Goal: Use online tool/utility: Utilize a website feature to perform a specific function

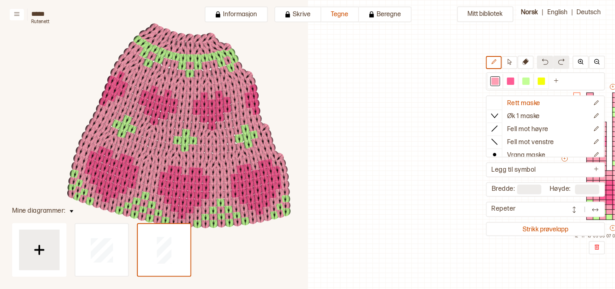
scroll to position [19, 219]
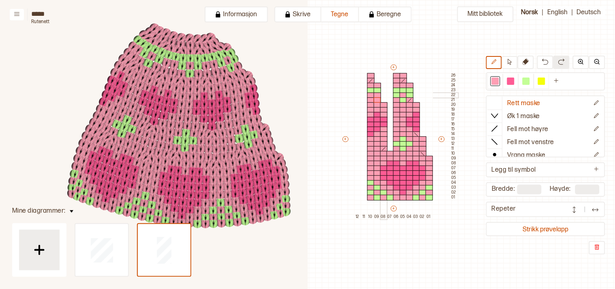
click at [384, 94] on body "**********" at bounding box center [307, 144] width 615 height 289
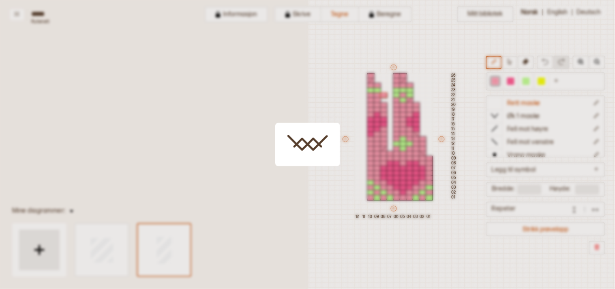
click at [384, 99] on div at bounding box center [307, 144] width 615 height 289
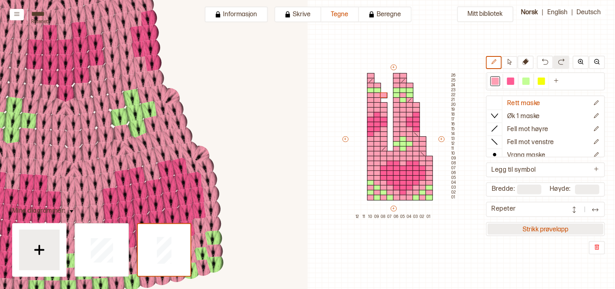
click at [536, 225] on button "Strikk prøvelapp" at bounding box center [546, 228] width 116 height 11
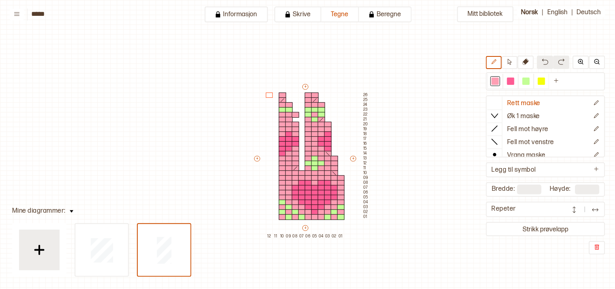
scroll to position [19, 7]
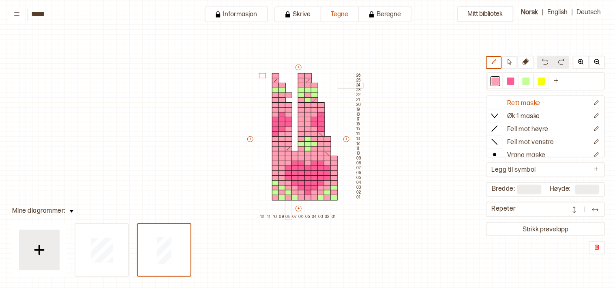
click at [288, 86] on div at bounding box center [288, 86] width 7 height 6
click at [279, 79] on div at bounding box center [275, 81] width 7 height 6
click at [281, 74] on div at bounding box center [282, 76] width 7 height 6
click at [289, 91] on div at bounding box center [288, 91] width 7 height 6
click at [288, 100] on div at bounding box center [288, 100] width 7 height 6
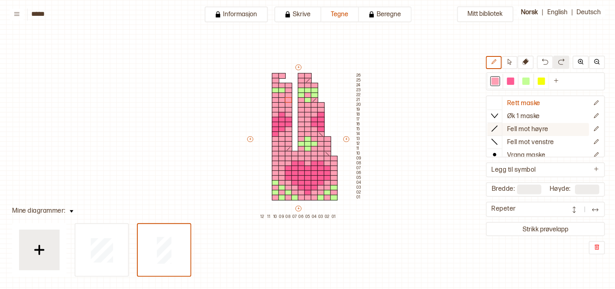
click at [509, 126] on button "Fell mot høyre" at bounding box center [539, 129] width 102 height 13
click at [281, 79] on div at bounding box center [282, 81] width 7 height 6
click at [530, 81] on div at bounding box center [526, 80] width 7 height 7
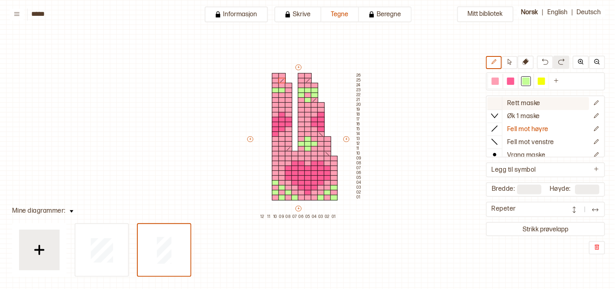
click at [499, 102] on icon at bounding box center [495, 103] width 8 height 8
click at [286, 90] on div at bounding box center [288, 91] width 7 height 6
click at [499, 82] on div at bounding box center [495, 80] width 7 height 7
click at [314, 90] on div at bounding box center [314, 91] width 7 height 6
click at [299, 91] on div at bounding box center [301, 91] width 7 height 6
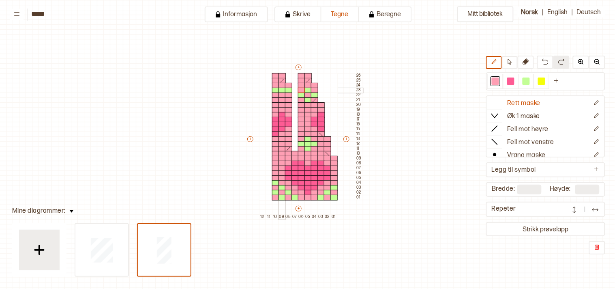
click at [282, 89] on div at bounding box center [282, 91] width 7 height 6
click at [543, 227] on button "Strikk prøvelapp" at bounding box center [546, 228] width 116 height 11
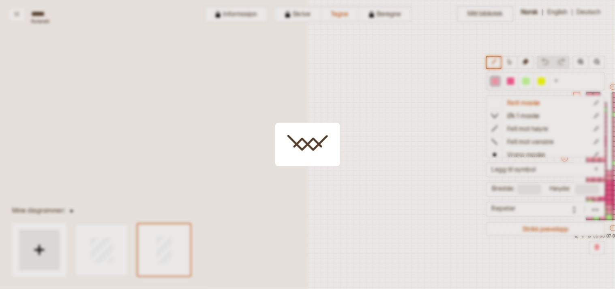
scroll to position [19, 219]
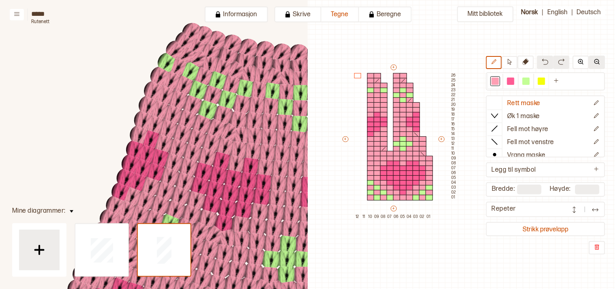
click at [599, 60] on img at bounding box center [597, 61] width 6 height 6
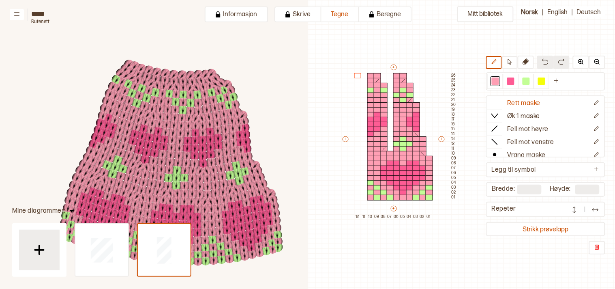
scroll to position [97, 274]
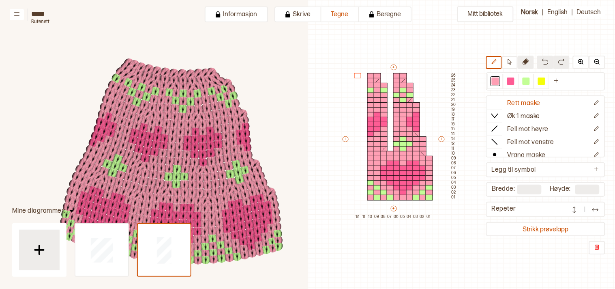
click at [529, 64] on icon at bounding box center [526, 61] width 6 height 6
click at [499, 79] on div at bounding box center [495, 80] width 7 height 7
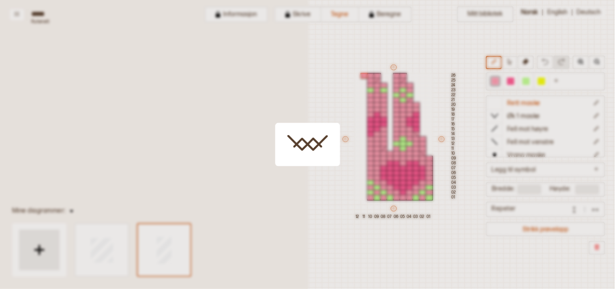
drag, startPoint x: 363, startPoint y: 73, endPoint x: 388, endPoint y: 126, distance: 58.8
click at [365, 110] on body "**********" at bounding box center [307, 144] width 615 height 289
click at [543, 225] on button "Strikk prøvelapp" at bounding box center [546, 228] width 116 height 11
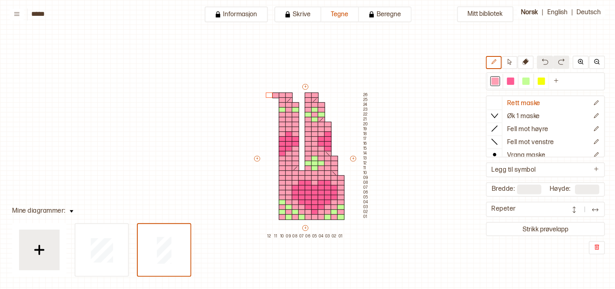
scroll to position [19, 7]
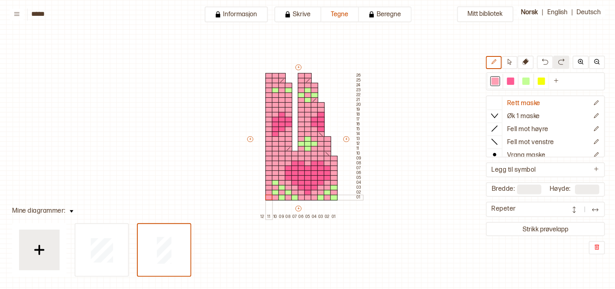
drag, startPoint x: 268, startPoint y: 79, endPoint x: 270, endPoint y: 197, distance: 118.0
click at [270, 197] on div "+ + + + 12 11 10 09 08 07 06 05 04 03 02 01 26 25 24 23 22 21 20 19 18 17 16 15…" at bounding box center [304, 141] width 117 height 156
click at [529, 65] on icon at bounding box center [526, 61] width 6 height 6
drag, startPoint x: 287, startPoint y: 84, endPoint x: 289, endPoint y: 102, distance: 18.4
click at [289, 102] on div "+ + + + 12 11 10 09 08 07 06 05 04 03 02 01 26 25 24 23 22 21 20 19 18 17 16 15…" at bounding box center [304, 141] width 117 height 156
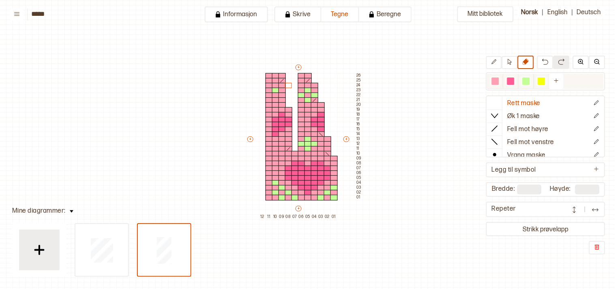
click at [514, 81] on div at bounding box center [510, 80] width 7 height 7
drag, startPoint x: 268, startPoint y: 118, endPoint x: 269, endPoint y: 131, distance: 13.4
click at [269, 131] on div "+ + + + 12 11 10 09 08 07 06 05 04 03 02 01 26 25 24 23 22 21 20 19 18 17 16 15…" at bounding box center [304, 141] width 117 height 156
click at [274, 113] on div at bounding box center [275, 115] width 7 height 6
click at [499, 79] on div at bounding box center [495, 80] width 7 height 7
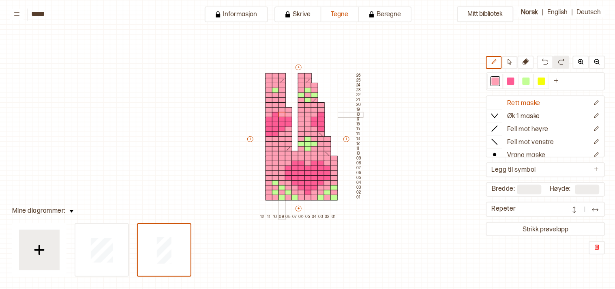
click at [282, 114] on div at bounding box center [282, 115] width 7 height 6
drag, startPoint x: 288, startPoint y: 118, endPoint x: 289, endPoint y: 125, distance: 7.4
click at [289, 125] on div "+ + + + 12 11 10 09 08 07 06 05 04 03 02 01 26 25 24 23 22 21 20 19 18 17 16 15…" at bounding box center [304, 141] width 117 height 156
click at [514, 84] on div at bounding box center [510, 80] width 7 height 7
click at [269, 137] on div at bounding box center [269, 139] width 7 height 6
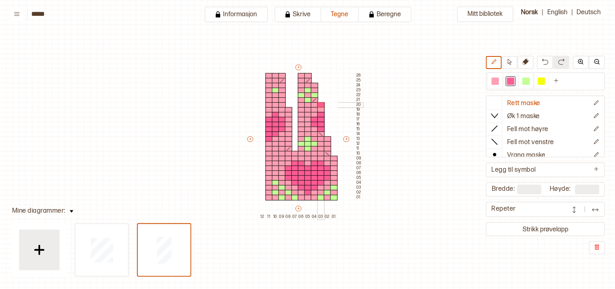
click at [321, 103] on div at bounding box center [320, 105] width 7 height 6
click at [529, 61] on icon at bounding box center [526, 61] width 6 height 6
click at [320, 104] on div at bounding box center [320, 105] width 7 height 6
click at [497, 84] on div at bounding box center [496, 81] width 10 height 10
click at [499, 125] on icon at bounding box center [495, 128] width 8 height 8
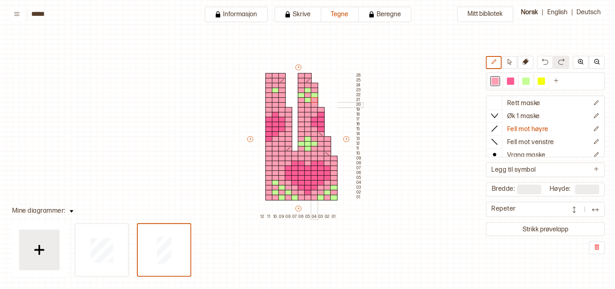
click at [314, 104] on div at bounding box center [314, 105] width 7 height 6
click at [502, 139] on div at bounding box center [495, 141] width 15 height 12
click at [281, 104] on div at bounding box center [282, 105] width 7 height 6
click at [530, 79] on div at bounding box center [526, 80] width 7 height 7
click at [281, 89] on div at bounding box center [282, 91] width 7 height 6
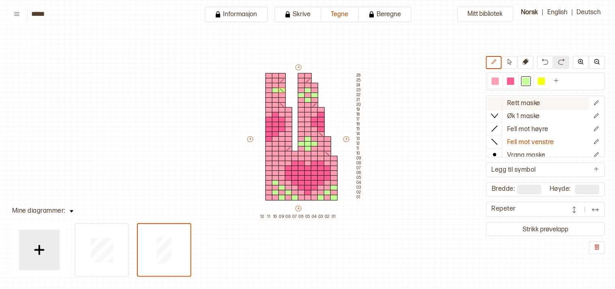
click at [499, 99] on icon at bounding box center [495, 103] width 8 height 8
click at [269, 89] on div at bounding box center [269, 91] width 7 height 6
click at [499, 80] on div at bounding box center [495, 80] width 7 height 7
click at [274, 90] on div at bounding box center [275, 91] width 7 height 6
click at [527, 62] on icon at bounding box center [526, 61] width 6 height 6
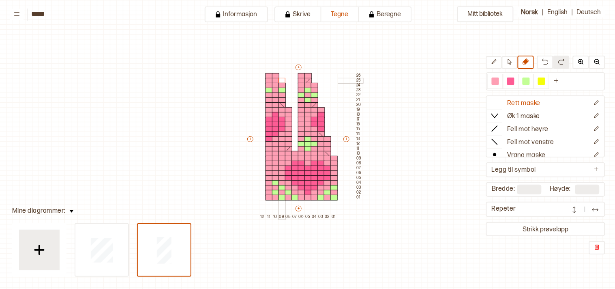
drag, startPoint x: 281, startPoint y: 75, endPoint x: 281, endPoint y: 79, distance: 4.1
click at [281, 79] on div "+ + + + 12 11 10 09 08 07 06 05 04 03 02 01 26 25 24 23 22 21 20 19 18 17 16 15…" at bounding box center [304, 141] width 117 height 156
click at [502, 126] on div at bounding box center [495, 128] width 15 height 12
click at [274, 80] on div at bounding box center [275, 81] width 7 height 6
click at [497, 61] on icon at bounding box center [494, 62] width 6 height 6
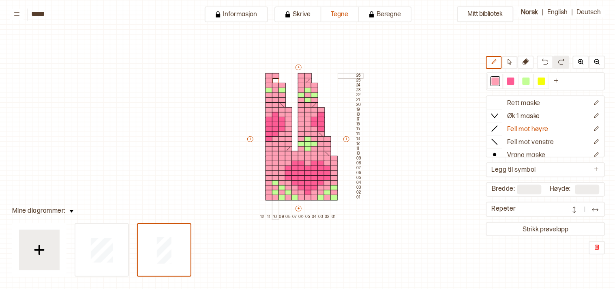
click at [274, 78] on div at bounding box center [275, 76] width 7 height 6
click at [277, 80] on div at bounding box center [275, 81] width 7 height 6
click at [497, 101] on icon at bounding box center [495, 103] width 8 height 8
click at [529, 78] on div at bounding box center [526, 80] width 7 height 7
click at [292, 144] on div at bounding box center [288, 144] width 7 height 6
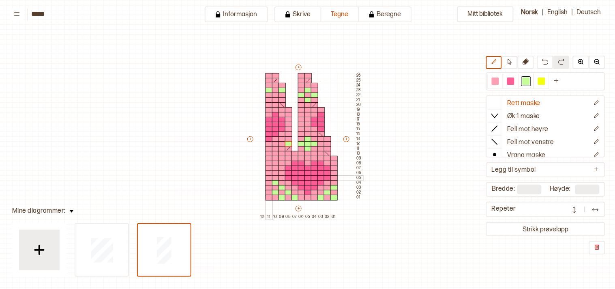
click at [267, 176] on div at bounding box center [269, 178] width 7 height 6
click at [268, 188] on div at bounding box center [269, 188] width 7 height 6
click at [268, 199] on div at bounding box center [269, 198] width 7 height 6
click at [301, 138] on div at bounding box center [301, 139] width 7 height 6
click at [302, 148] on div at bounding box center [301, 149] width 7 height 6
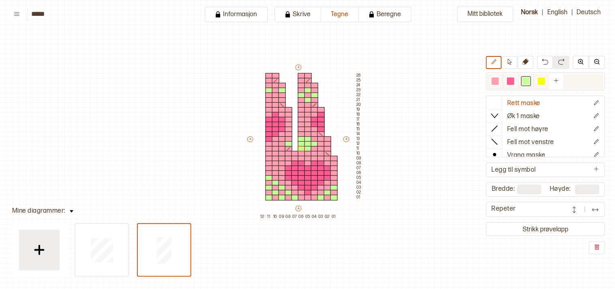
click at [499, 82] on div at bounding box center [495, 80] width 7 height 7
click at [314, 142] on div at bounding box center [314, 144] width 7 height 6
click at [308, 137] on div at bounding box center [307, 139] width 7 height 6
click at [307, 148] on div at bounding box center [307, 149] width 7 height 6
click at [529, 82] on div at bounding box center [526, 80] width 7 height 7
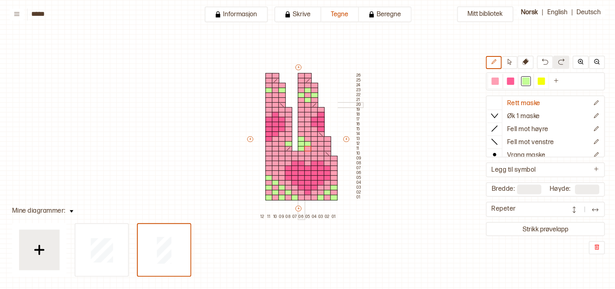
click at [299, 103] on div at bounding box center [301, 105] width 7 height 6
click at [282, 94] on div at bounding box center [282, 95] width 7 height 6
click at [275, 88] on div at bounding box center [275, 91] width 7 height 6
click at [281, 99] on div at bounding box center [282, 100] width 7 height 6
click at [499, 78] on div at bounding box center [495, 80] width 7 height 7
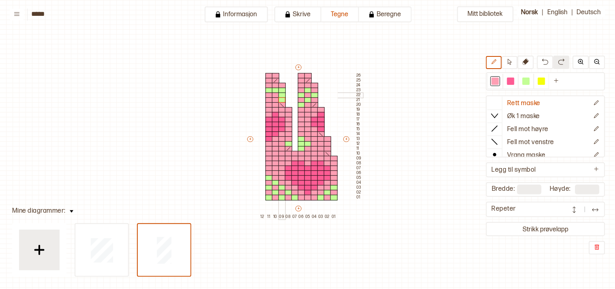
click at [281, 94] on div at bounding box center [282, 95] width 7 height 6
click at [274, 88] on div at bounding box center [275, 91] width 7 height 6
click at [529, 81] on div at bounding box center [526, 80] width 7 height 7
click at [276, 95] on div at bounding box center [275, 95] width 7 height 6
click at [499, 81] on div at bounding box center [495, 80] width 7 height 7
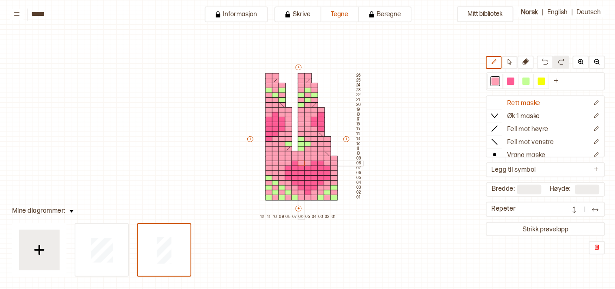
click at [303, 163] on div at bounding box center [301, 164] width 7 height 6
click at [319, 163] on div at bounding box center [320, 164] width 7 height 6
click at [326, 166] on div at bounding box center [327, 168] width 7 height 6
click at [327, 171] on div at bounding box center [327, 173] width 7 height 6
click at [326, 176] on div at bounding box center [327, 178] width 7 height 6
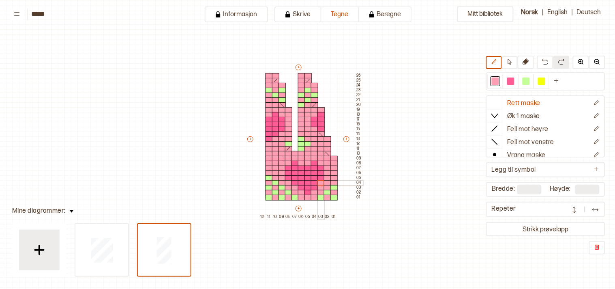
click at [319, 181] on div at bounding box center [320, 183] width 7 height 6
click at [313, 186] on div at bounding box center [314, 188] width 7 height 6
click at [307, 192] on div at bounding box center [307, 193] width 7 height 6
click at [514, 78] on div at bounding box center [510, 80] width 7 height 7
click at [308, 161] on div at bounding box center [307, 164] width 7 height 6
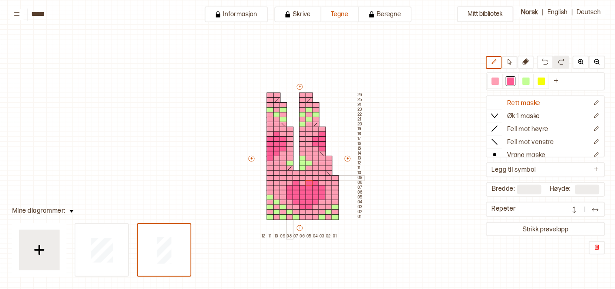
scroll to position [0, 5]
click at [305, 212] on div at bounding box center [303, 212] width 7 height 6
click at [296, 206] on div at bounding box center [296, 207] width 7 height 6
click at [289, 201] on div at bounding box center [290, 202] width 7 height 6
click at [283, 197] on div at bounding box center [283, 198] width 7 height 6
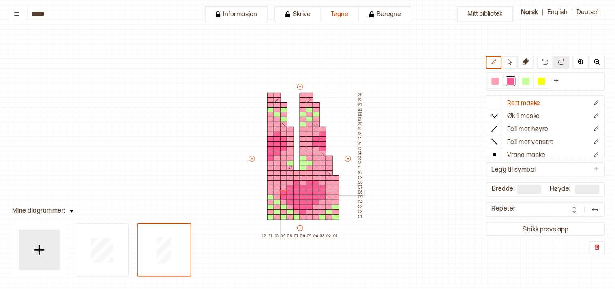
click at [283, 192] on div at bounding box center [283, 193] width 7 height 6
click at [283, 187] on div at bounding box center [283, 188] width 7 height 6
click at [289, 182] on div at bounding box center [290, 183] width 7 height 6
click at [499, 80] on div at bounding box center [495, 80] width 7 height 7
click at [297, 215] on div at bounding box center [296, 217] width 7 height 6
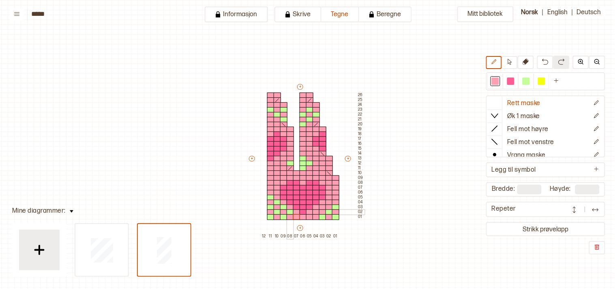
click at [287, 210] on div at bounding box center [290, 212] width 7 height 6
click at [282, 206] on div at bounding box center [283, 207] width 7 height 6
click at [276, 200] on div at bounding box center [277, 202] width 7 height 6
click at [270, 195] on div at bounding box center [270, 198] width 7 height 6
click at [546, 229] on button "Strikk prøvelapp" at bounding box center [546, 228] width 116 height 11
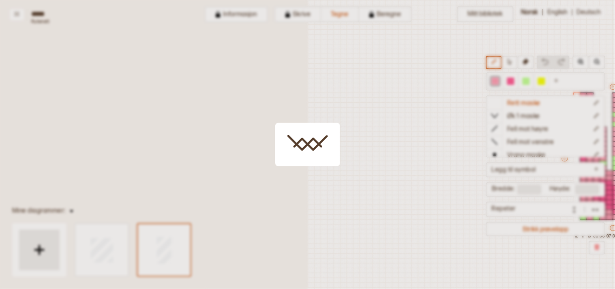
scroll to position [19, 219]
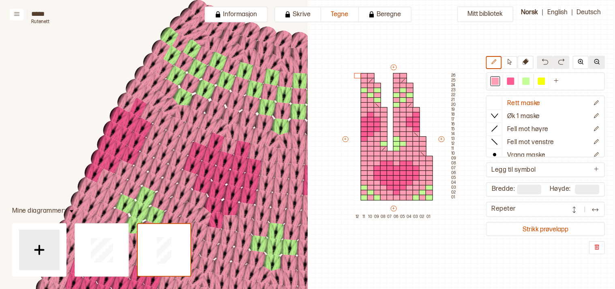
click at [598, 63] on img at bounding box center [597, 61] width 6 height 6
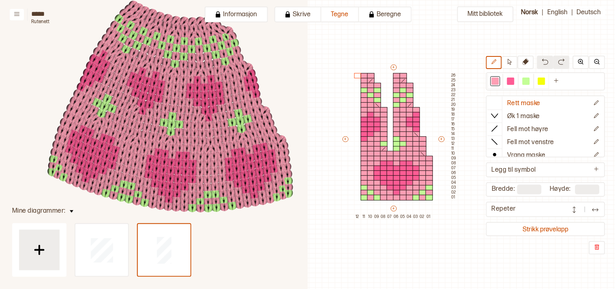
scroll to position [140, 273]
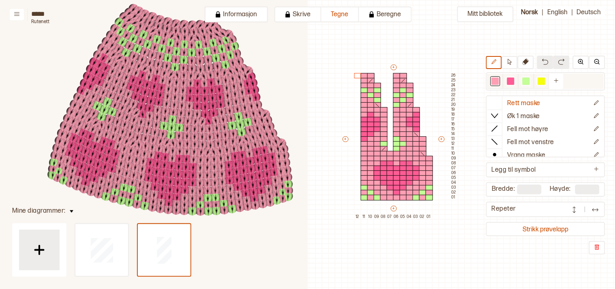
click at [499, 81] on div at bounding box center [495, 80] width 7 height 7
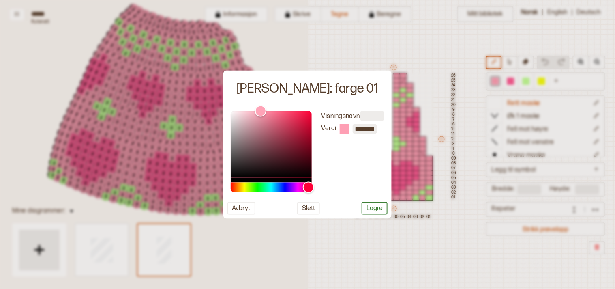
click at [460, 261] on div at bounding box center [307, 144] width 615 height 289
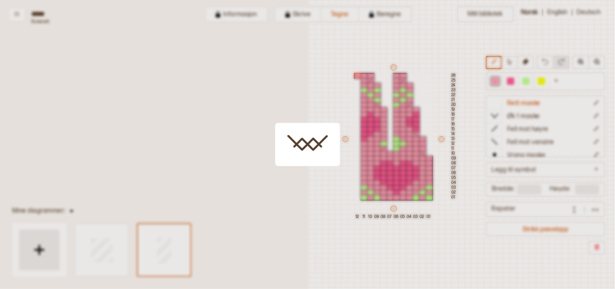
drag, startPoint x: 358, startPoint y: 73, endPoint x: 366, endPoint y: 131, distance: 57.8
click at [359, 100] on div "+ + + + 12 11 10 09 08 07 06 05 04 03 02 01 26 25 24 23 22 21 20 19 18 17 16 15…" at bounding box center [399, 141] width 117 height 156
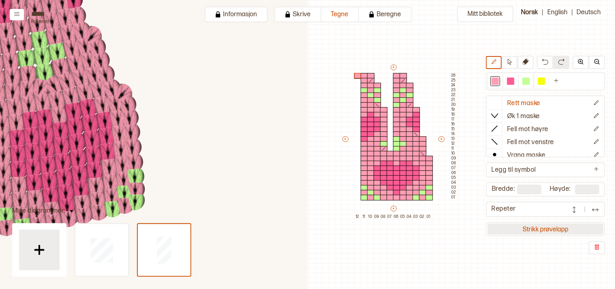
click at [544, 223] on button "Strikk prøvelapp" at bounding box center [546, 228] width 116 height 11
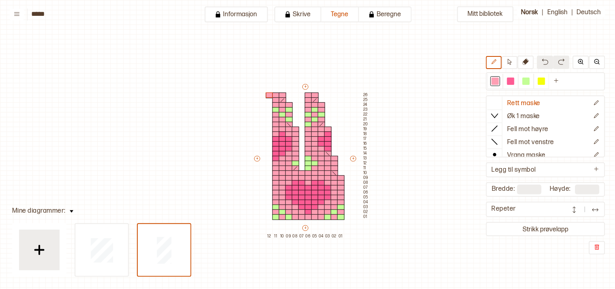
scroll to position [19, 7]
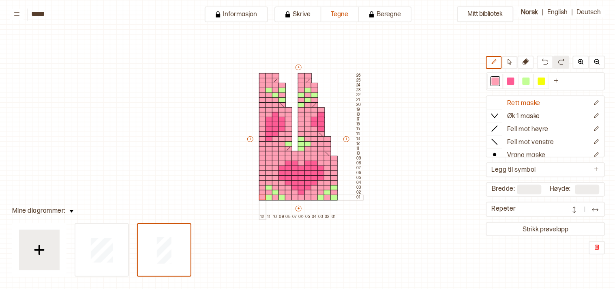
drag, startPoint x: 262, startPoint y: 77, endPoint x: 262, endPoint y: 196, distance: 118.4
click at [262, 196] on div "+ + + + 12 11 10 09 08 07 06 05 04 03 02 01 26 25 24 23 22 21 20 19 18 17 16 15…" at bounding box center [304, 141] width 117 height 156
click at [529, 80] on div at bounding box center [526, 80] width 7 height 7
click at [262, 181] on div at bounding box center [262, 183] width 7 height 6
click at [264, 191] on div at bounding box center [262, 193] width 7 height 6
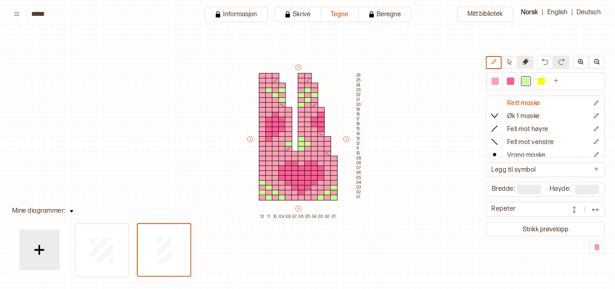
click at [527, 60] on icon at bounding box center [526, 61] width 6 height 6
click at [293, 152] on div at bounding box center [295, 154] width 7 height 6
click at [249, 140] on button "+" at bounding box center [250, 139] width 6 height 6
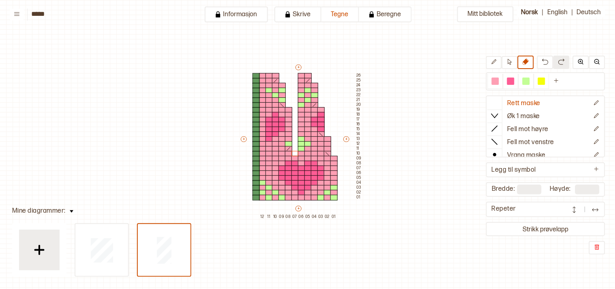
type input "**"
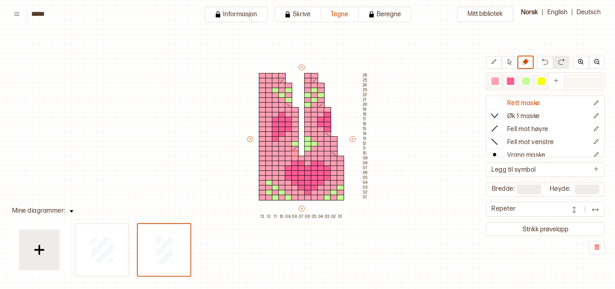
click at [514, 81] on div at bounding box center [510, 80] width 7 height 7
drag, startPoint x: 262, startPoint y: 118, endPoint x: 262, endPoint y: 136, distance: 17.4
click at [262, 136] on div "+ + + + 13 12 11 10 09 08 07 06 05 04 03 02 01 26 25 24 23 22 21 20 19 18 17 16…" at bounding box center [307, 141] width 123 height 156
drag, startPoint x: 267, startPoint y: 111, endPoint x: 267, endPoint y: 131, distance: 19.9
click at [267, 131] on div "+ + + + 13 12 11 10 09 08 07 06 05 04 03 02 01 26 25 24 23 22 21 20 19 18 17 16…" at bounding box center [307, 141] width 123 height 156
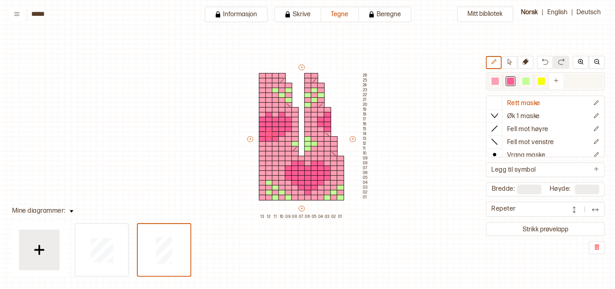
click at [499, 79] on div at bounding box center [495, 80] width 7 height 7
click at [267, 137] on div at bounding box center [269, 139] width 7 height 6
click at [274, 138] on div at bounding box center [275, 139] width 7 height 6
click at [275, 132] on div at bounding box center [275, 134] width 7 height 6
drag, startPoint x: 283, startPoint y: 133, endPoint x: 288, endPoint y: 129, distance: 7.2
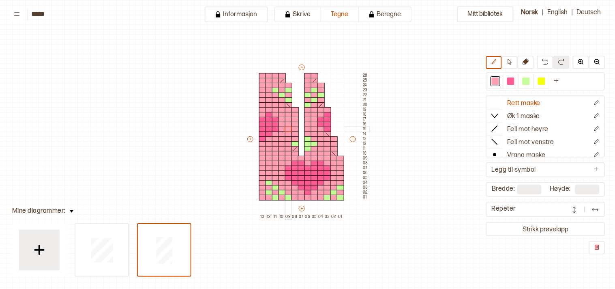
click at [288, 129] on div "+ + + + 13 12 11 10 09 08 07 06 05 04 03 02 01 26 25 24 23 22 21 20 19 18 17 16…" at bounding box center [307, 141] width 123 height 156
click at [499, 126] on icon at bounding box center [495, 128] width 8 height 8
click at [294, 152] on div at bounding box center [295, 154] width 7 height 6
click at [499, 101] on icon at bounding box center [495, 103] width 8 height 8
click at [529, 63] on icon at bounding box center [526, 61] width 6 height 6
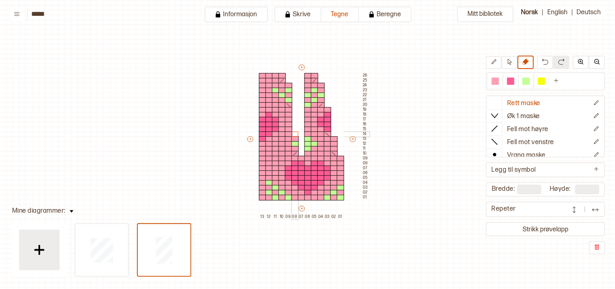
drag, startPoint x: 294, startPoint y: 104, endPoint x: 295, endPoint y: 131, distance: 27.6
click at [295, 131] on div "+ + + + 13 12 11 10 09 08 07 06 05 04 03 02 01 26 25 24 23 22 21 20 19 18 17 16…" at bounding box center [307, 141] width 123 height 156
click at [499, 126] on icon at bounding box center [495, 128] width 8 height 8
click at [291, 133] on div "+ + + + 13 12 11 10 09 08 07 06 05 04 03 02 01 26 25 24 23 22 21 20 19 18 17 16…" at bounding box center [307, 141] width 123 height 156
click at [289, 128] on div at bounding box center [288, 129] width 7 height 6
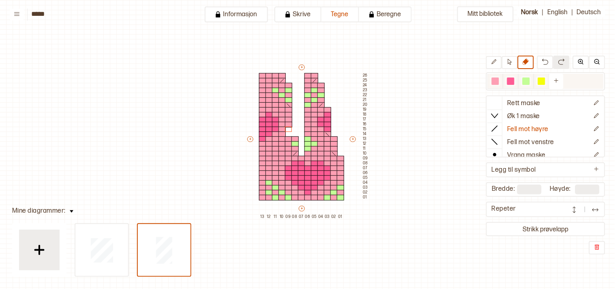
click at [499, 80] on div at bounding box center [495, 80] width 7 height 7
click at [288, 132] on div at bounding box center [288, 134] width 7 height 6
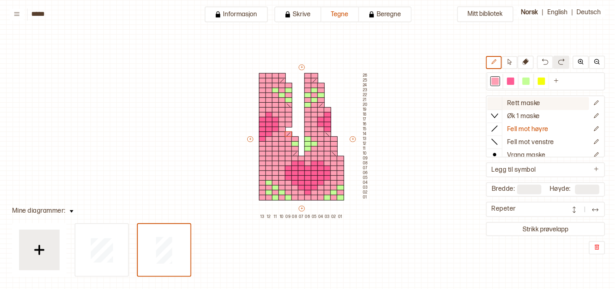
click at [502, 103] on div at bounding box center [495, 102] width 15 height 12
click at [289, 129] on div at bounding box center [288, 129] width 7 height 6
click at [532, 60] on button at bounding box center [526, 62] width 16 height 13
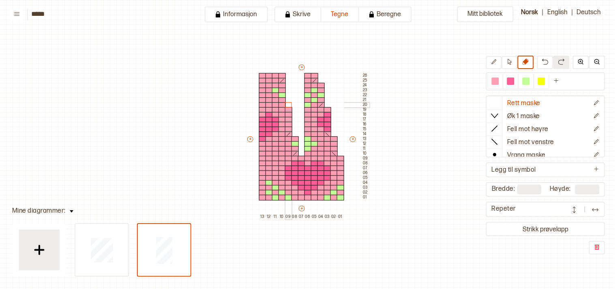
drag, startPoint x: 289, startPoint y: 83, endPoint x: 288, endPoint y: 104, distance: 21.1
click at [288, 104] on div "+ + + + 13 12 11 10 09 08 07 06 05 04 03 02 01 26 25 24 23 22 21 20 19 18 17 16…" at bounding box center [307, 141] width 123 height 156
click at [499, 126] on icon at bounding box center [495, 128] width 8 height 8
click at [282, 103] on div at bounding box center [282, 105] width 7 height 6
click at [499, 82] on div at bounding box center [495, 80] width 7 height 7
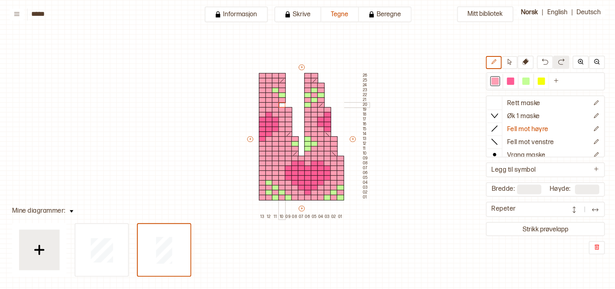
click at [283, 103] on div at bounding box center [282, 105] width 7 height 6
click at [275, 79] on div at bounding box center [275, 81] width 7 height 6
click at [526, 62] on icon at bounding box center [526, 61] width 6 height 6
drag, startPoint x: 279, startPoint y: 74, endPoint x: 280, endPoint y: 79, distance: 4.6
click at [280, 79] on div "+ + + + 13 12 11 10 09 08 07 06 05 04 03 02 01 26 25 24 23 22 21 20 19 18 17 16…" at bounding box center [307, 141] width 123 height 156
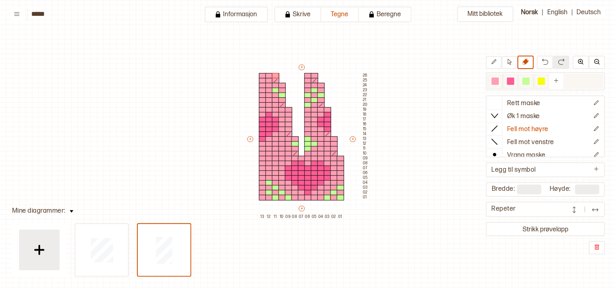
click at [530, 78] on div at bounding box center [526, 80] width 7 height 7
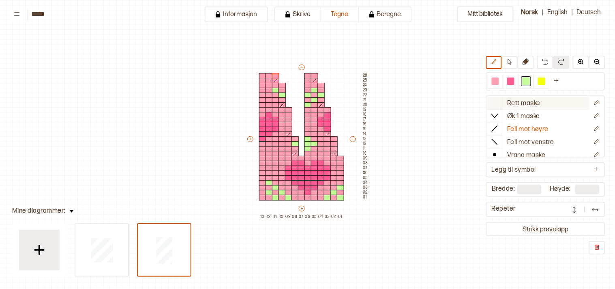
click at [499, 100] on icon at bounding box center [495, 103] width 8 height 8
click at [259, 89] on div at bounding box center [262, 91] width 7 height 6
click at [528, 83] on div at bounding box center [526, 80] width 7 height 7
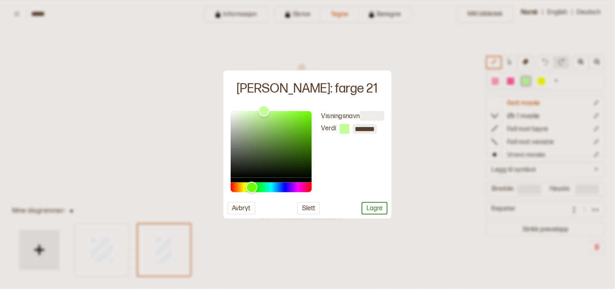
click at [444, 258] on div at bounding box center [307, 144] width 615 height 289
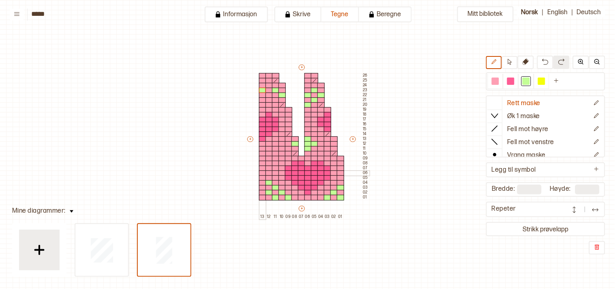
click at [261, 172] on div at bounding box center [262, 173] width 7 height 6
click at [262, 176] on div at bounding box center [262, 178] width 7 height 6
click at [261, 186] on div at bounding box center [262, 188] width 7 height 6
click at [262, 197] on div at bounding box center [262, 198] width 7 height 6
click at [499, 82] on div at bounding box center [495, 80] width 7 height 7
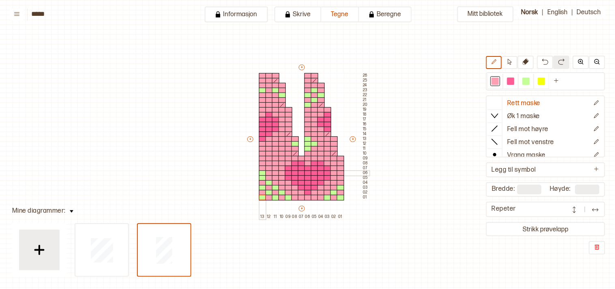
click at [261, 171] on div at bounding box center [262, 173] width 7 height 6
click at [530, 81] on div at bounding box center [526, 80] width 7 height 7
click at [341, 192] on div at bounding box center [340, 193] width 7 height 6
click at [334, 195] on div at bounding box center [333, 198] width 7 height 6
click at [499, 78] on div at bounding box center [495, 80] width 7 height 7
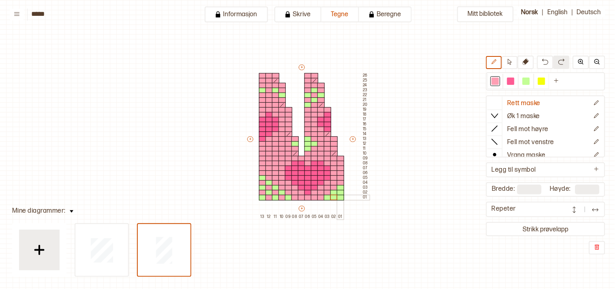
click at [339, 197] on div at bounding box center [340, 198] width 7 height 6
click at [341, 185] on div at bounding box center [340, 188] width 7 height 6
click at [332, 191] on div at bounding box center [333, 193] width 7 height 6
click at [322, 195] on div at bounding box center [320, 198] width 7 height 6
click at [326, 196] on div at bounding box center [327, 198] width 7 height 6
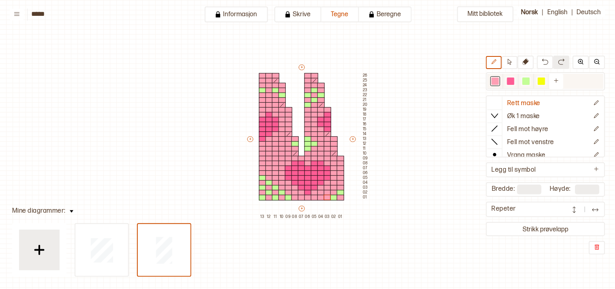
click at [527, 78] on div at bounding box center [526, 81] width 10 height 10
click at [327, 191] on div at bounding box center [327, 193] width 7 height 6
click at [319, 196] on div at bounding box center [320, 198] width 7 height 6
click at [333, 186] on div at bounding box center [333, 188] width 7 height 6
click at [343, 180] on div at bounding box center [340, 183] width 7 height 6
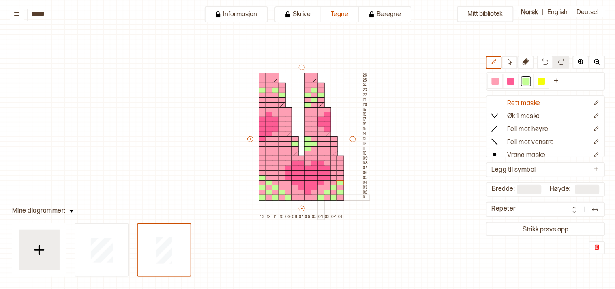
click at [317, 195] on div at bounding box center [320, 198] width 7 height 6
click at [499, 83] on div at bounding box center [495, 80] width 7 height 7
click at [264, 178] on div at bounding box center [262, 178] width 7 height 6
click at [268, 182] on div at bounding box center [269, 183] width 7 height 6
click at [279, 187] on div at bounding box center [282, 188] width 7 height 6
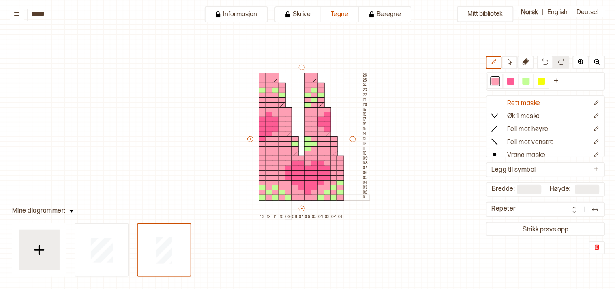
click at [288, 195] on div at bounding box center [288, 198] width 7 height 6
click at [281, 192] on div at bounding box center [282, 193] width 7 height 6
click at [276, 186] on div at bounding box center [275, 188] width 7 height 6
click at [276, 197] on div at bounding box center [275, 198] width 7 height 6
click at [266, 190] on div at bounding box center [269, 193] width 7 height 6
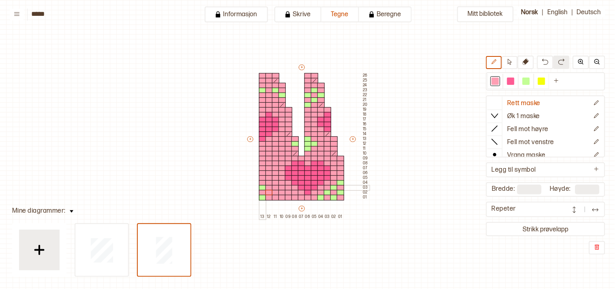
click at [261, 185] on div at bounding box center [262, 188] width 7 height 6
click at [262, 195] on div at bounding box center [262, 198] width 7 height 6
click at [319, 195] on div at bounding box center [320, 198] width 7 height 6
click at [329, 190] on div at bounding box center [327, 193] width 7 height 6
click at [334, 186] on div at bounding box center [333, 188] width 7 height 6
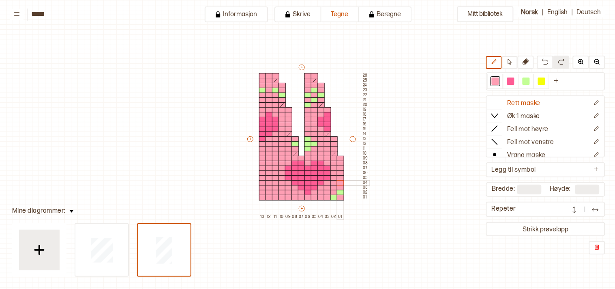
click at [338, 181] on div at bounding box center [340, 183] width 7 height 6
click at [339, 190] on div at bounding box center [340, 193] width 7 height 6
click at [333, 195] on div at bounding box center [333, 198] width 7 height 6
click at [557, 225] on button "Strikk prøvelapp" at bounding box center [546, 228] width 116 height 11
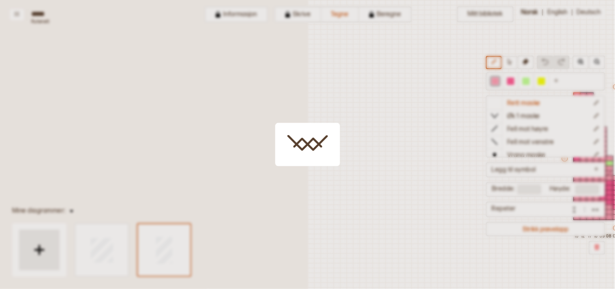
scroll to position [19, 226]
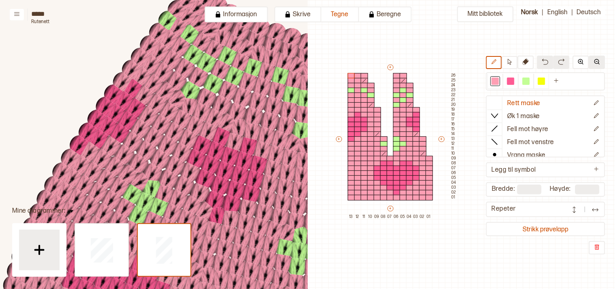
click at [599, 60] on img at bounding box center [597, 61] width 6 height 6
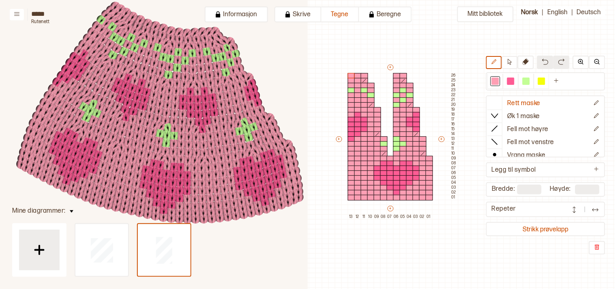
scroll to position [145, 290]
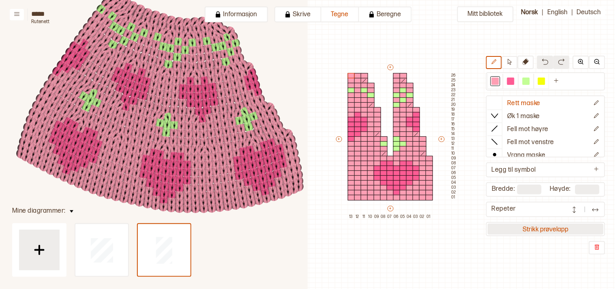
click at [550, 228] on button "Strikk prøvelapp" at bounding box center [546, 228] width 116 height 11
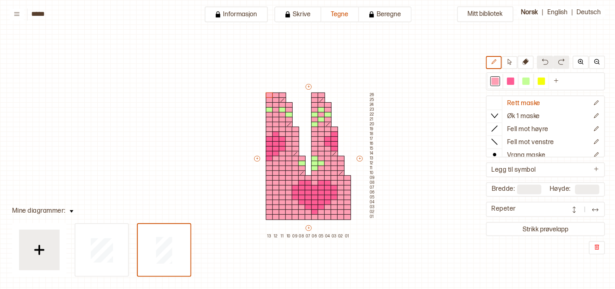
scroll to position [19, 10]
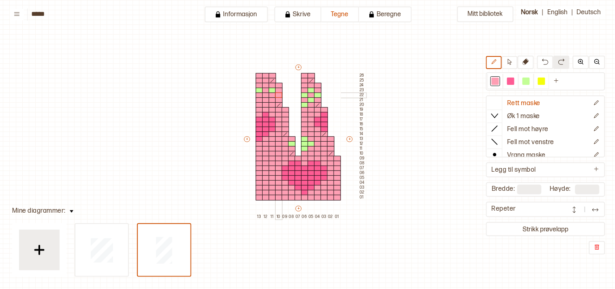
click at [278, 96] on div at bounding box center [278, 95] width 7 height 6
click at [271, 88] on div at bounding box center [272, 91] width 7 height 6
click at [530, 81] on div at bounding box center [526, 80] width 7 height 7
click at [280, 84] on div at bounding box center [278, 86] width 7 height 6
click at [278, 90] on div at bounding box center [278, 91] width 7 height 6
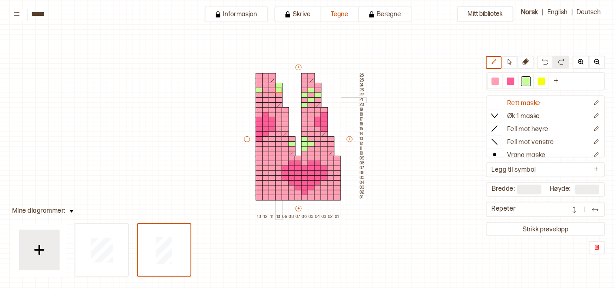
click at [278, 97] on div at bounding box center [278, 100] width 7 height 6
click at [272, 91] on div at bounding box center [272, 91] width 7 height 6
click at [272, 92] on div at bounding box center [272, 95] width 7 height 6
click at [499, 78] on div at bounding box center [495, 80] width 7 height 7
click at [280, 84] on div at bounding box center [278, 86] width 7 height 6
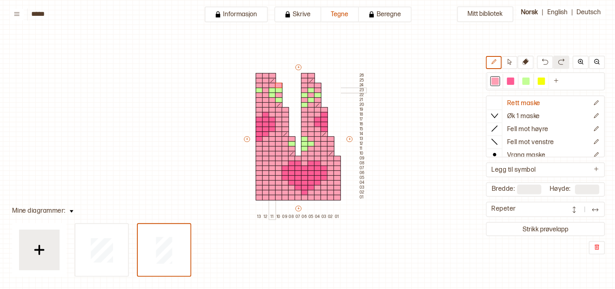
click at [273, 88] on div at bounding box center [272, 91] width 7 height 6
click at [529, 80] on div at bounding box center [526, 80] width 7 height 7
click at [264, 88] on div at bounding box center [265, 91] width 7 height 6
click at [495, 79] on div at bounding box center [496, 81] width 10 height 10
click at [257, 91] on div at bounding box center [259, 91] width 7 height 6
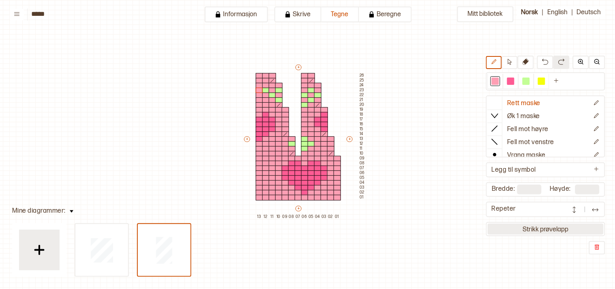
click at [538, 225] on button "Strikk prøvelapp" at bounding box center [546, 228] width 116 height 11
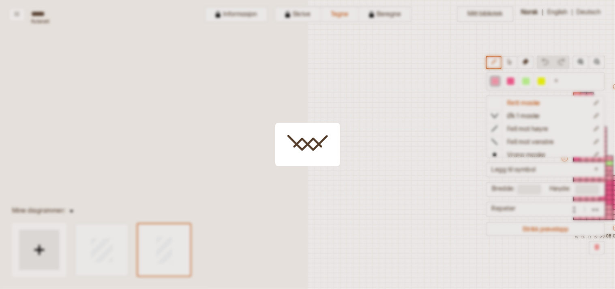
scroll to position [19, 226]
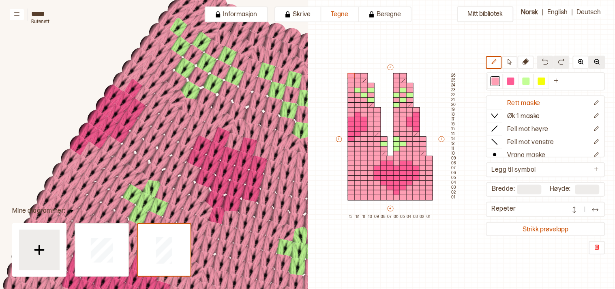
click at [597, 61] on img at bounding box center [597, 61] width 6 height 6
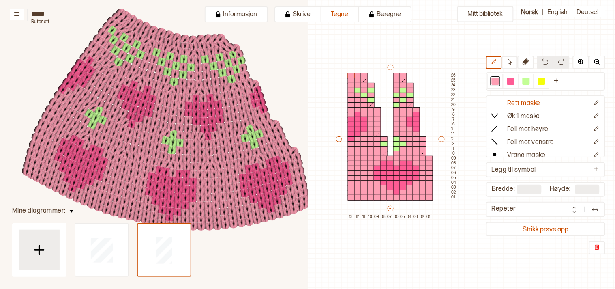
scroll to position [126, 284]
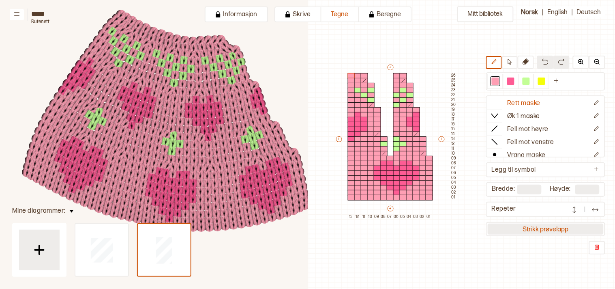
click at [540, 225] on button "Strikk prøvelapp" at bounding box center [546, 228] width 116 height 11
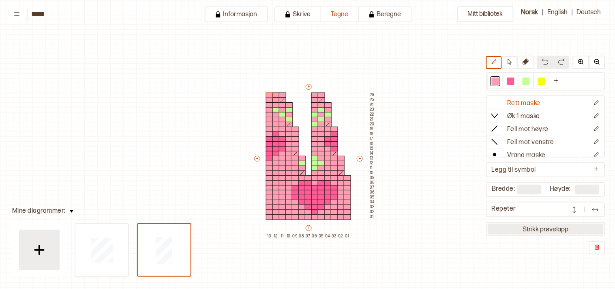
scroll to position [19, 10]
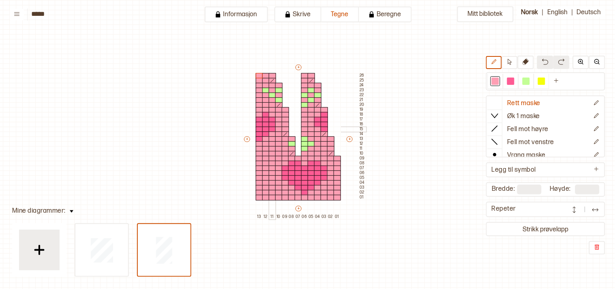
click at [274, 128] on div at bounding box center [272, 129] width 7 height 6
click at [265, 134] on div at bounding box center [265, 134] width 7 height 6
click at [258, 138] on div at bounding box center [259, 139] width 7 height 6
click at [526, 227] on button "Strikk prøvelapp" at bounding box center [546, 228] width 116 height 11
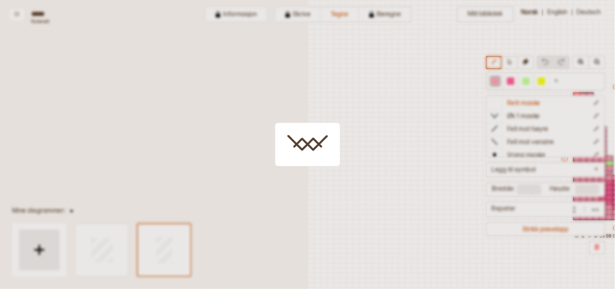
scroll to position [19, 226]
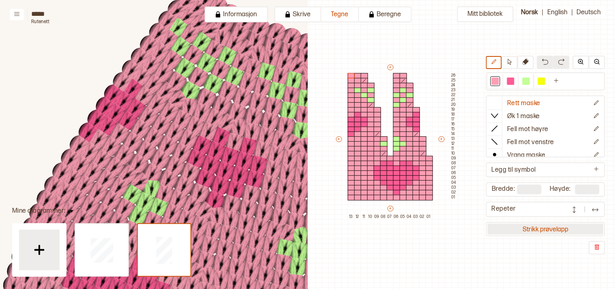
click at [562, 225] on button "Strikk prøvelapp" at bounding box center [546, 228] width 116 height 11
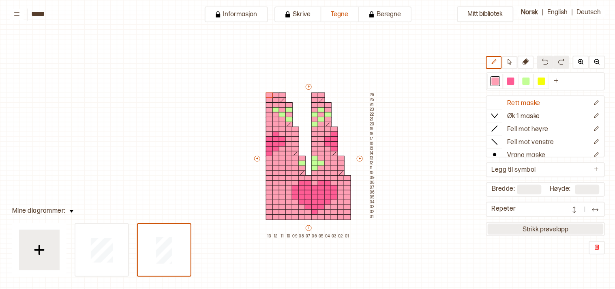
scroll to position [19, 10]
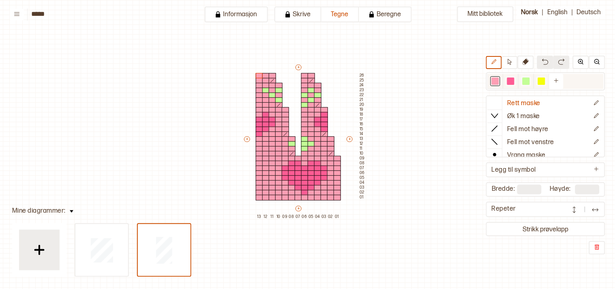
click at [527, 80] on div at bounding box center [526, 81] width 10 height 10
click at [257, 88] on div at bounding box center [259, 91] width 7 height 6
click at [272, 89] on div at bounding box center [272, 91] width 7 height 6
click at [306, 88] on div at bounding box center [304, 91] width 7 height 6
click at [317, 90] on div at bounding box center [317, 91] width 7 height 6
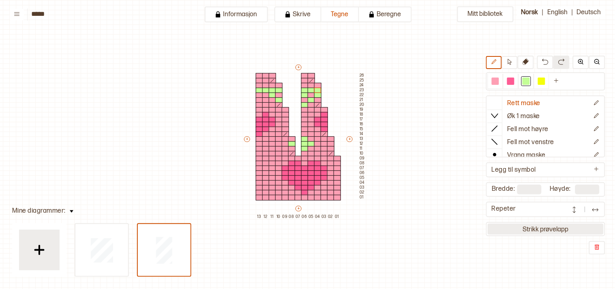
click at [542, 226] on button "Strikk prøvelapp" at bounding box center [546, 228] width 116 height 11
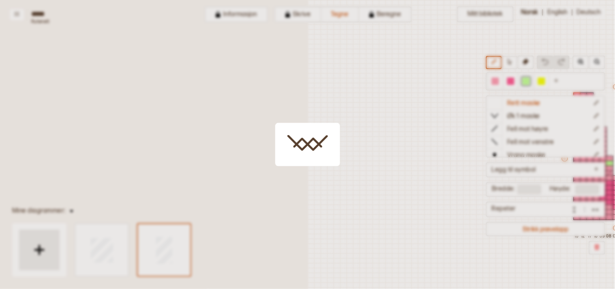
scroll to position [19, 226]
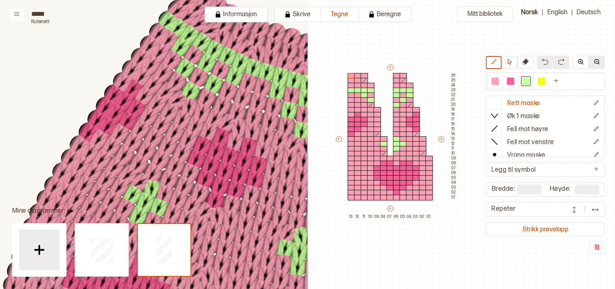
click at [597, 62] on img at bounding box center [597, 61] width 6 height 6
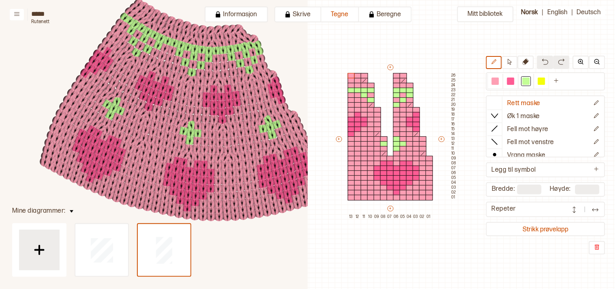
scroll to position [137, 269]
